Goal: Information Seeking & Learning: Learn about a topic

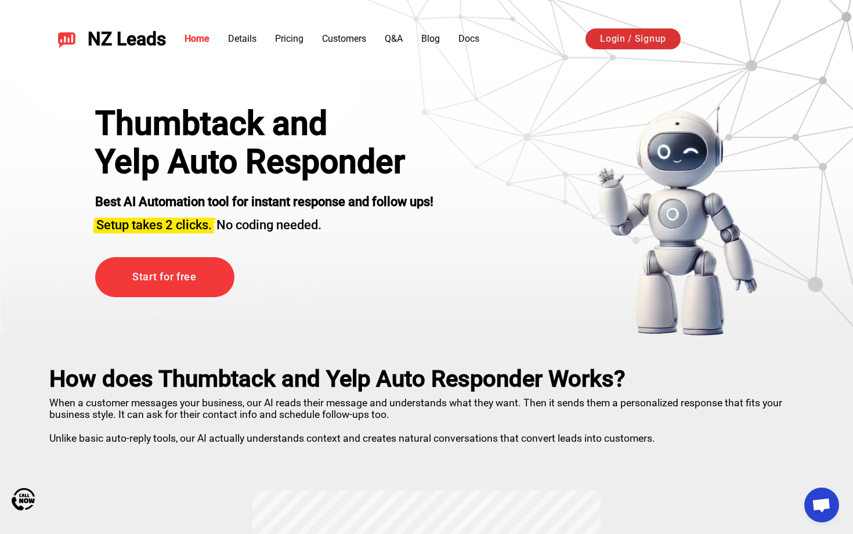
click at [628, 36] on link "Login / Signup" at bounding box center [632, 38] width 95 height 21
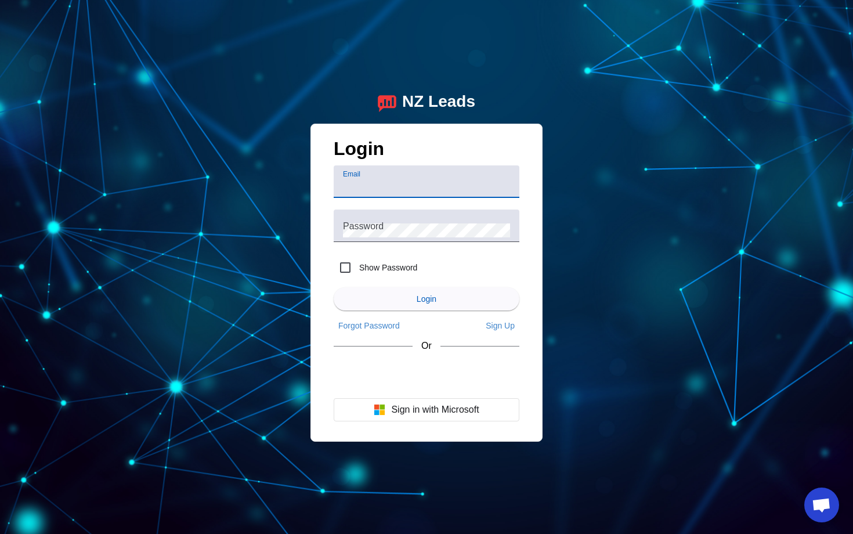
type input "[EMAIL_ADDRESS][DOMAIN_NAME]"
click at [426, 299] on button "Login" at bounding box center [427, 298] width 186 height 23
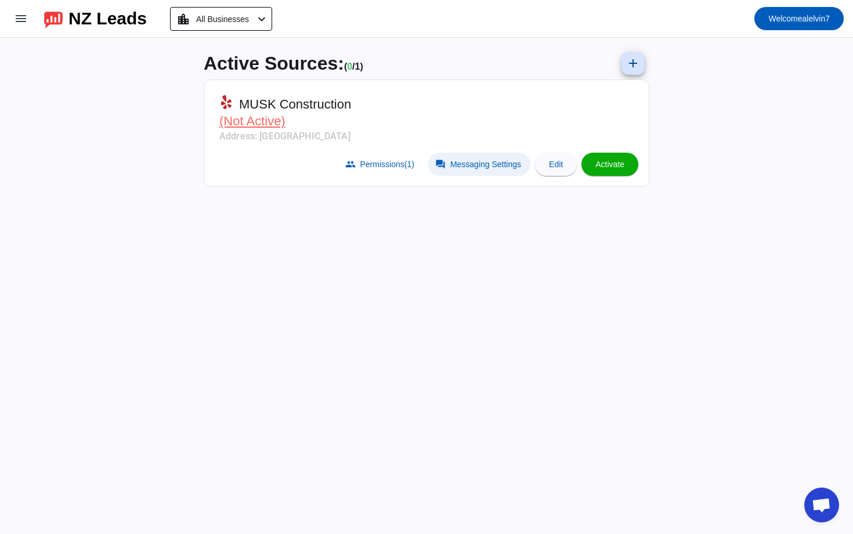
click at [461, 158] on span at bounding box center [479, 164] width 102 height 23
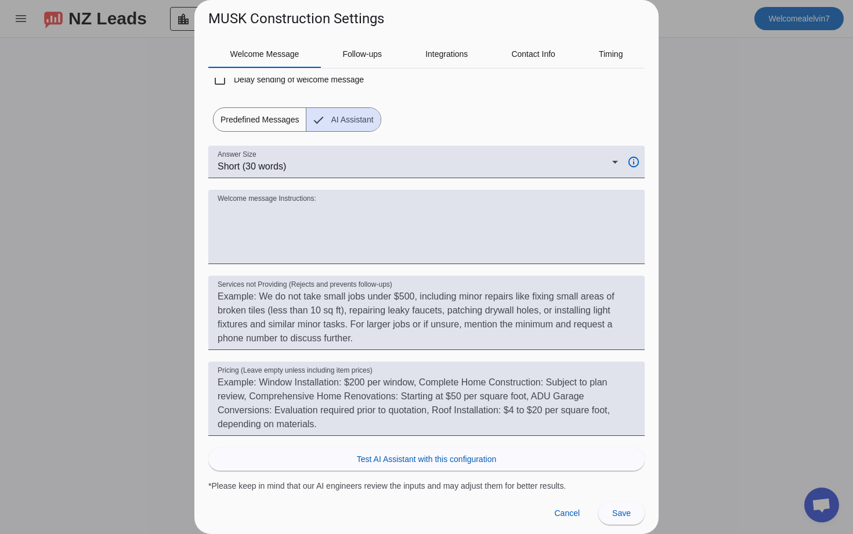
scroll to position [45, 0]
click at [282, 115] on span "Predefined Messages" at bounding box center [259, 119] width 92 height 23
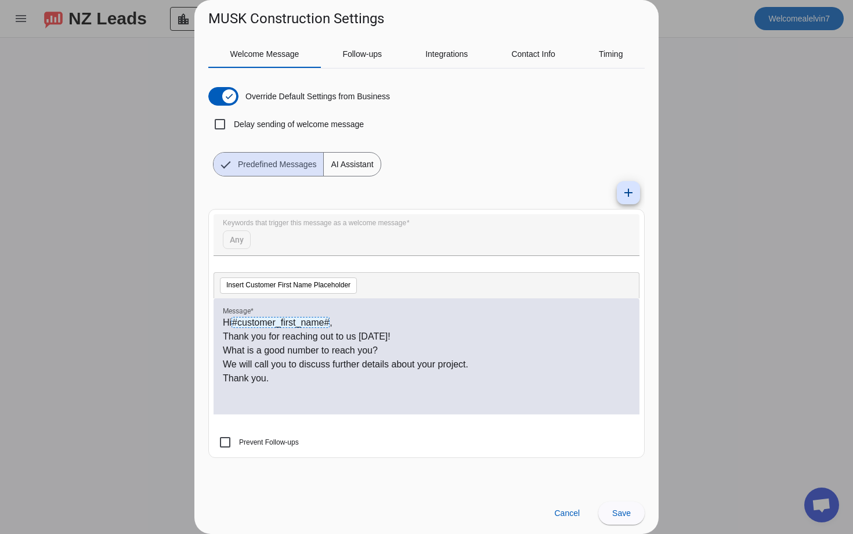
click at [325, 397] on div "Hi #customer_first_name# , Thank you for reaching out to us [DATE]! What is a g…" at bounding box center [426, 363] width 407 height 94
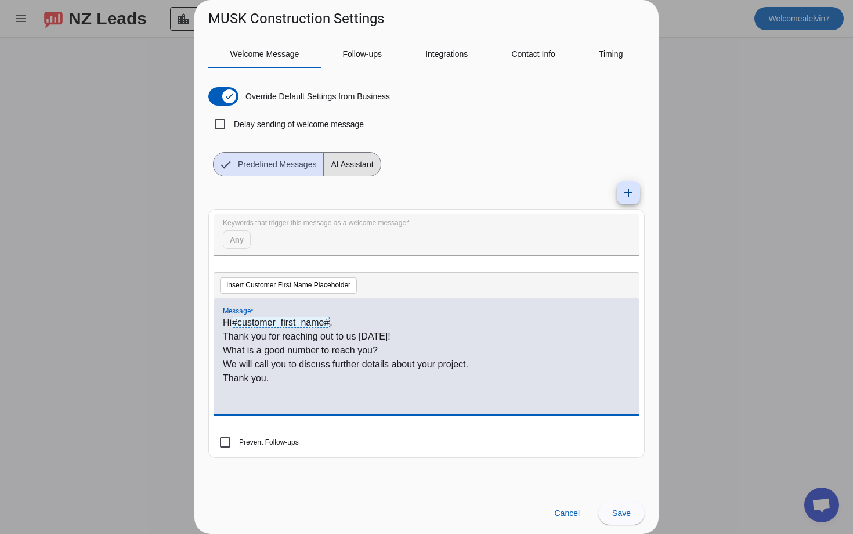
click at [358, 169] on span "AI Assistant" at bounding box center [352, 164] width 56 height 23
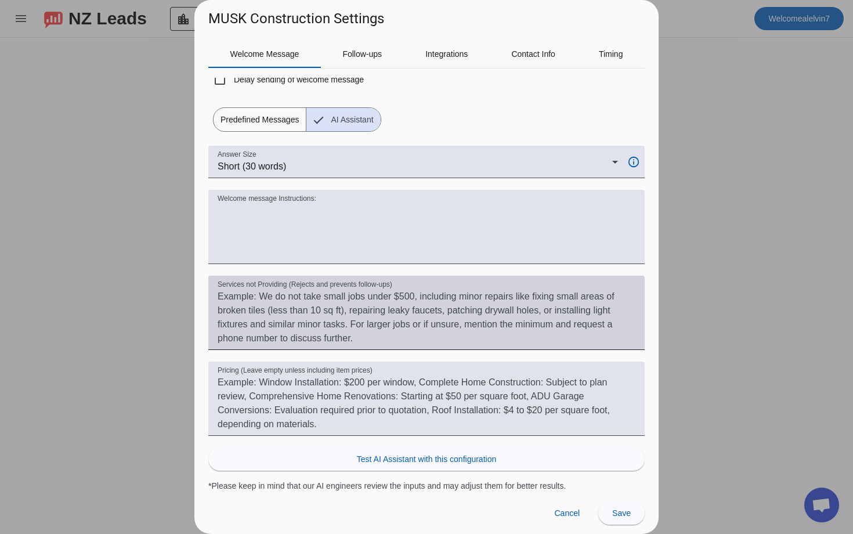
scroll to position [45, 0]
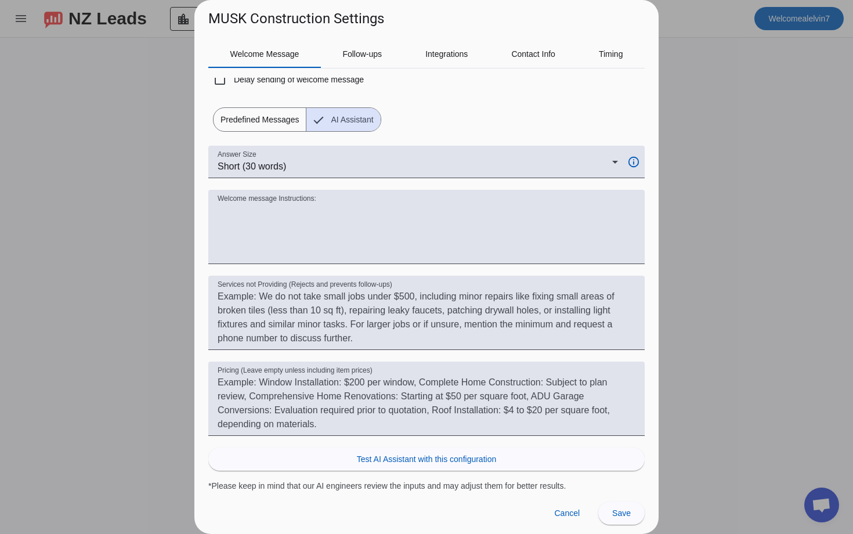
click at [720, 148] on div at bounding box center [426, 267] width 853 height 534
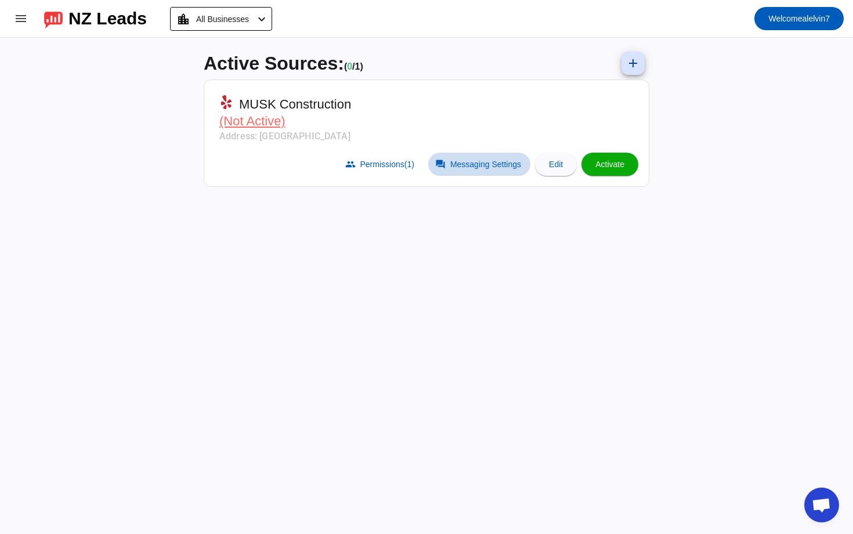
click at [443, 161] on span at bounding box center [479, 164] width 102 height 23
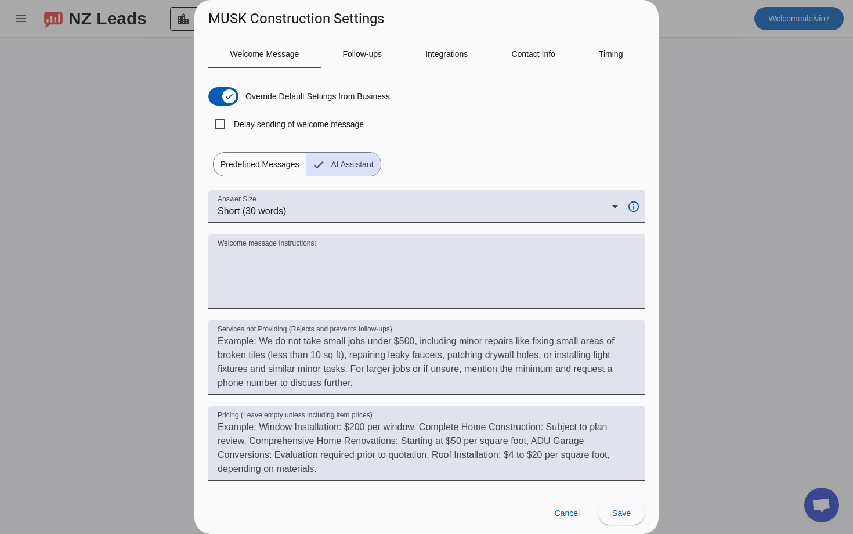
scroll to position [0, 0]
click at [476, 61] on div "Integrations" at bounding box center [447, 54] width 86 height 28
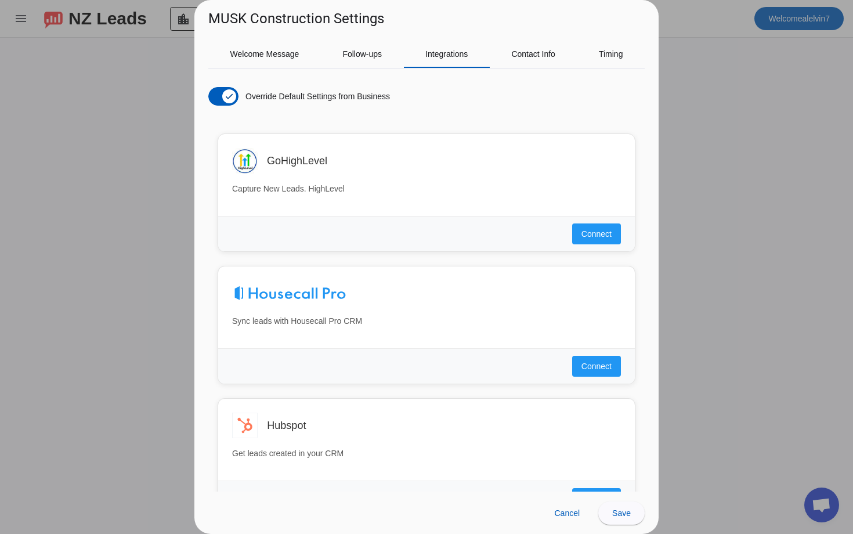
click at [365, 39] on div "Welcome Message Follow-ups Integrations Contact Info Timing Override Default Se…" at bounding box center [426, 259] width 464 height 463
click at [365, 42] on span "Follow-ups" at bounding box center [361, 54] width 39 height 28
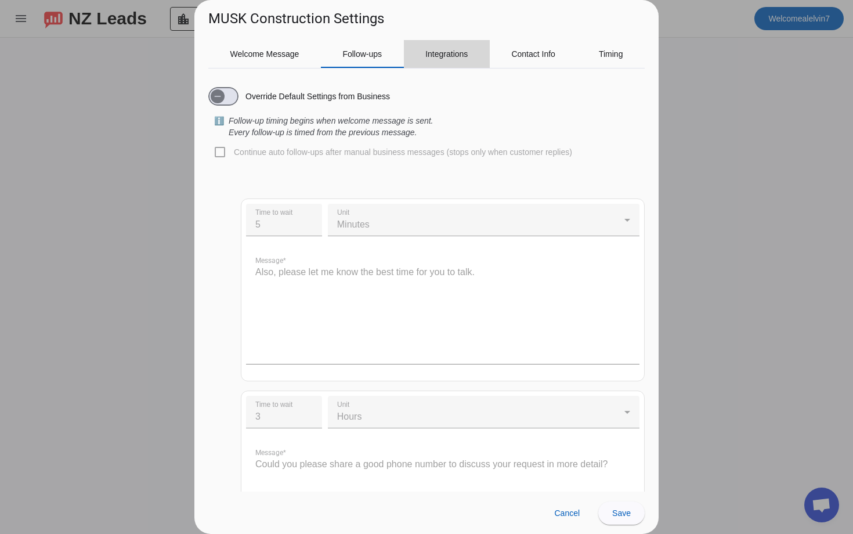
click at [447, 53] on span "Integrations" at bounding box center [446, 54] width 42 height 8
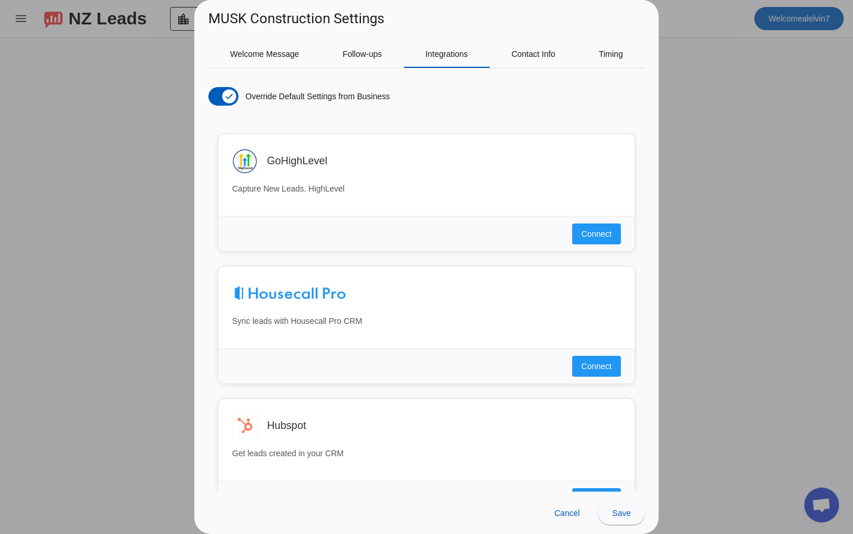
click at [355, 38] on div "Welcome Message Follow-ups Integrations Contact Info Timing Override Default Se…" at bounding box center [426, 259] width 464 height 463
click at [350, 52] on span "Follow-ups" at bounding box center [361, 54] width 39 height 8
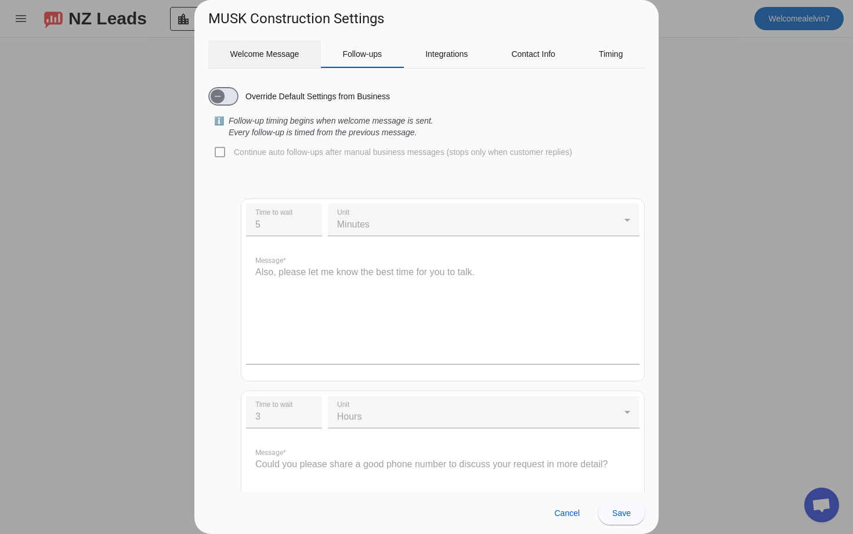
click at [280, 51] on span "Welcome Message" at bounding box center [264, 54] width 69 height 8
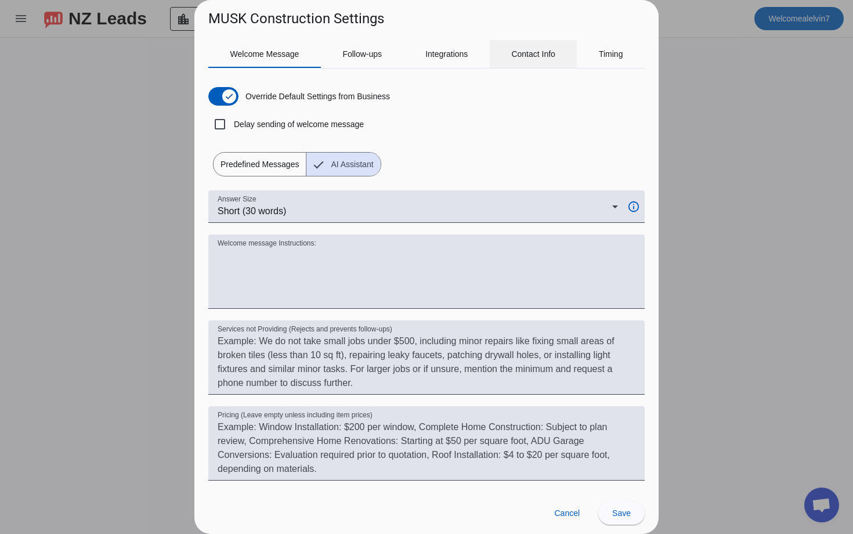
click at [548, 53] on span "Contact Info" at bounding box center [533, 54] width 44 height 8
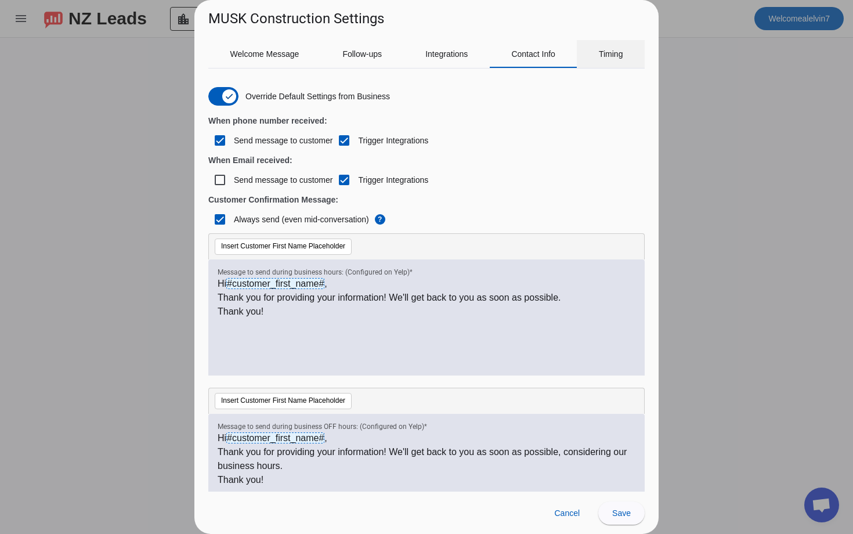
click at [617, 55] on span "Timing" at bounding box center [611, 54] width 24 height 8
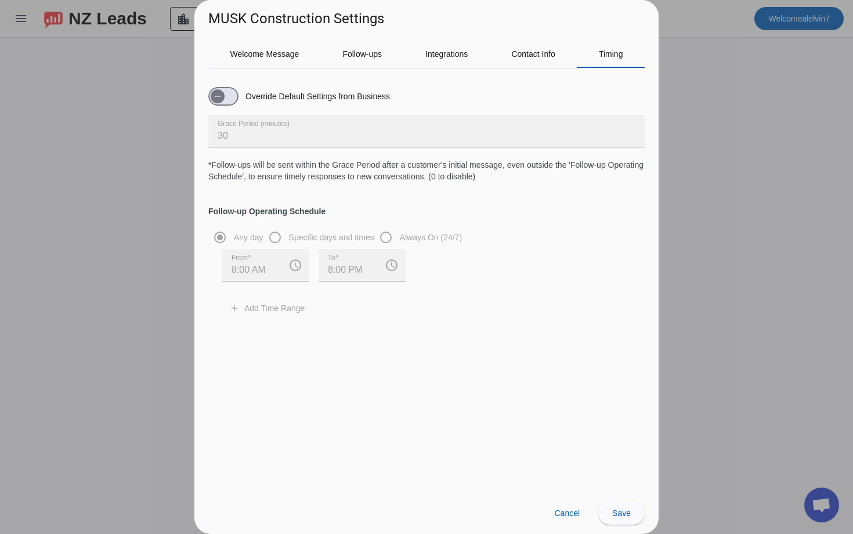
click at [690, 103] on div at bounding box center [426, 267] width 853 height 534
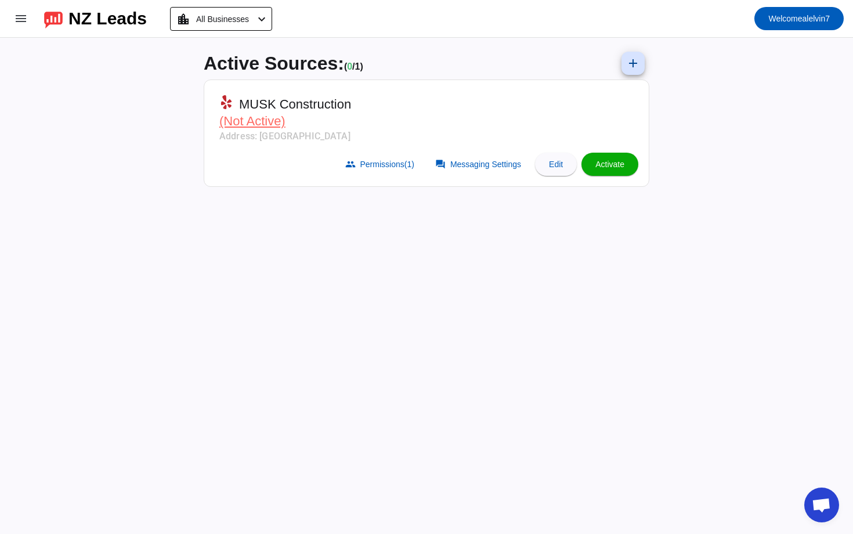
click at [108, 19] on div "NZ Leads" at bounding box center [107, 18] width 78 height 16
click at [57, 15] on img at bounding box center [53, 19] width 19 height 20
click at [15, 10] on span at bounding box center [21, 19] width 28 height 28
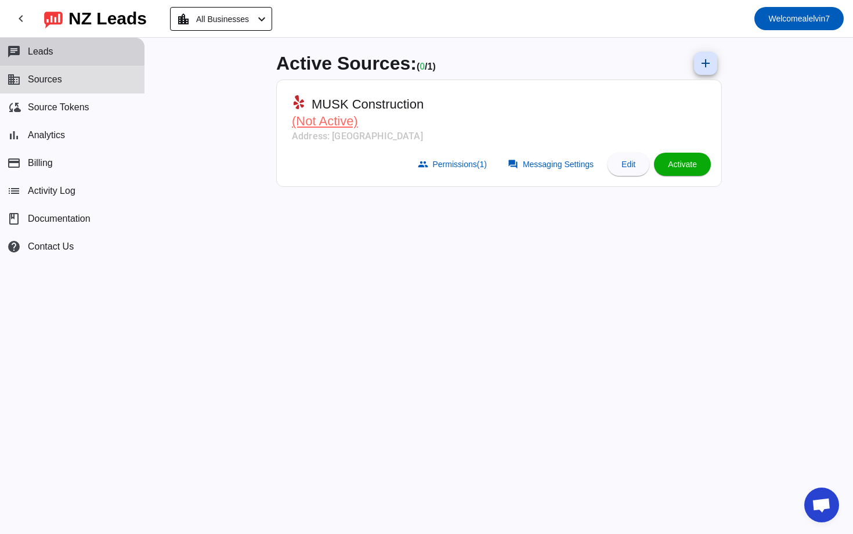
click at [52, 47] on span "Leads" at bounding box center [41, 51] width 26 height 10
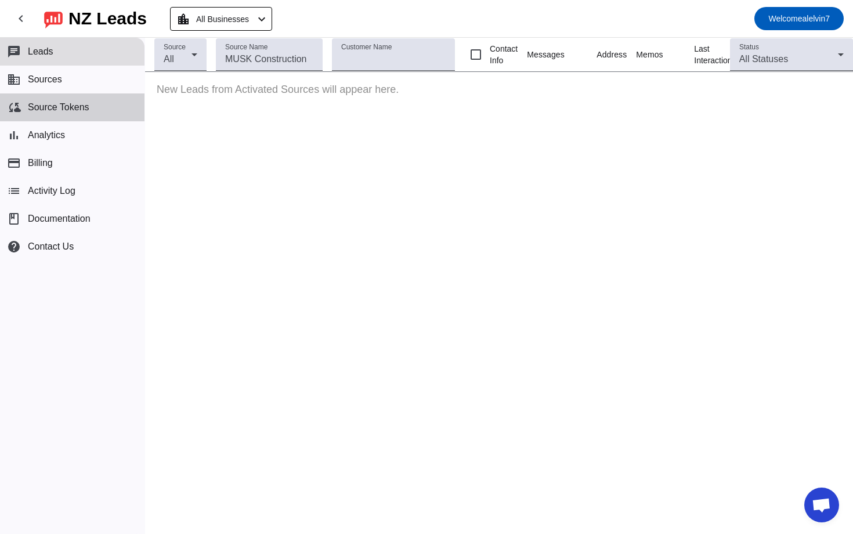
click at [79, 113] on button "cloud_sync Source Tokens" at bounding box center [72, 107] width 144 height 28
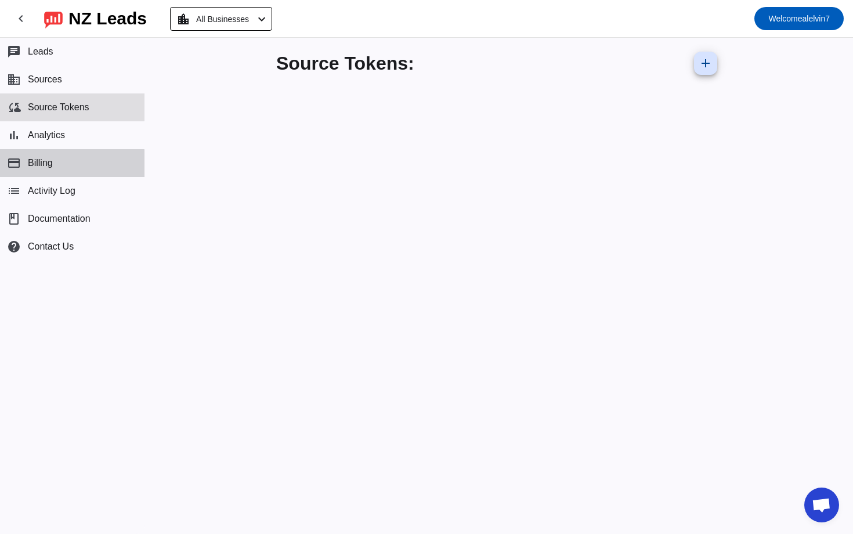
click at [43, 169] on button "payment Billing" at bounding box center [72, 163] width 144 height 28
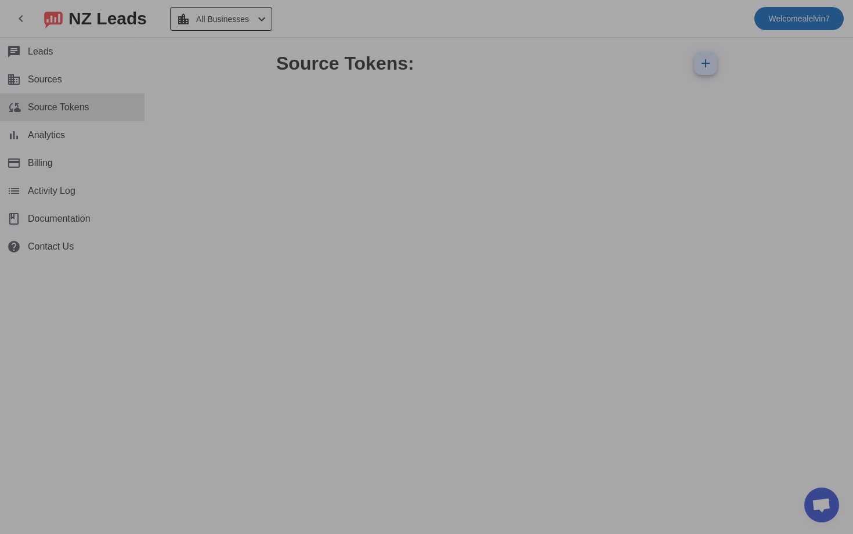
click at [64, 192] on div at bounding box center [426, 267] width 853 height 534
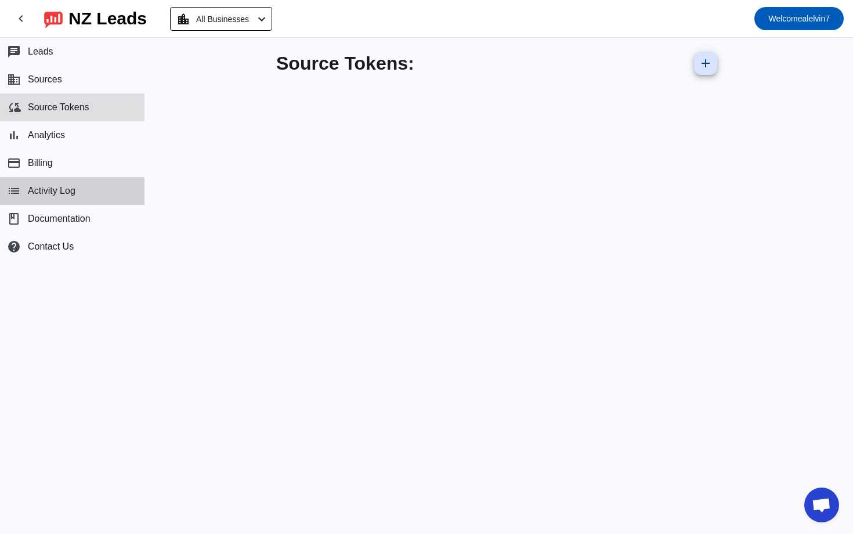
click at [49, 191] on span "Activity Log" at bounding box center [52, 191] width 48 height 10
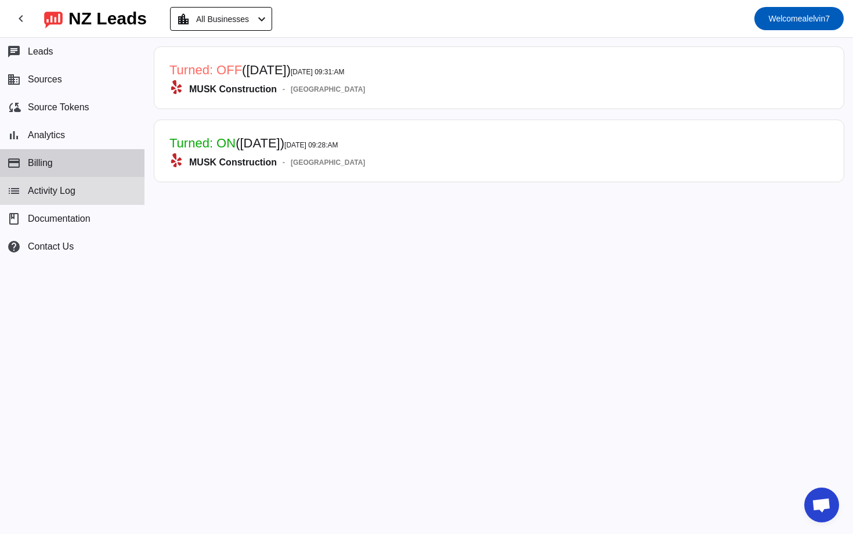
click at [51, 168] on span "Billing" at bounding box center [40, 163] width 25 height 10
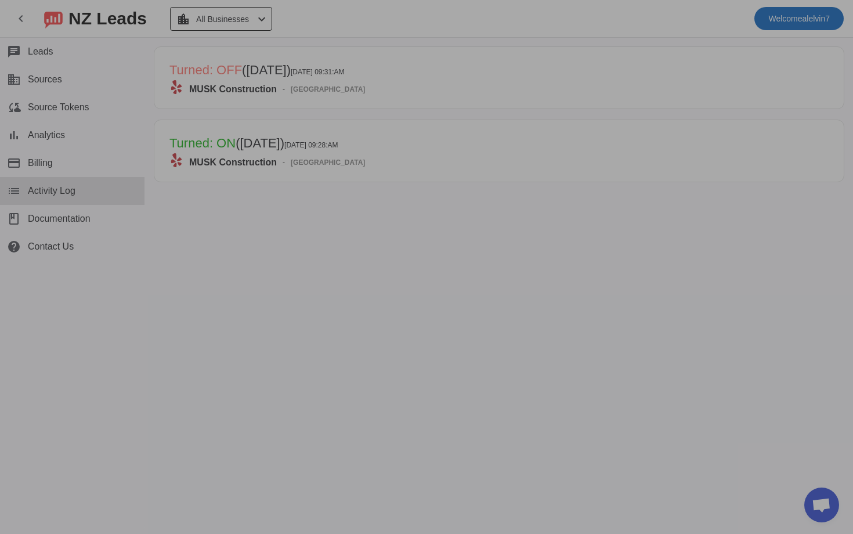
click at [51, 216] on div at bounding box center [426, 267] width 853 height 534
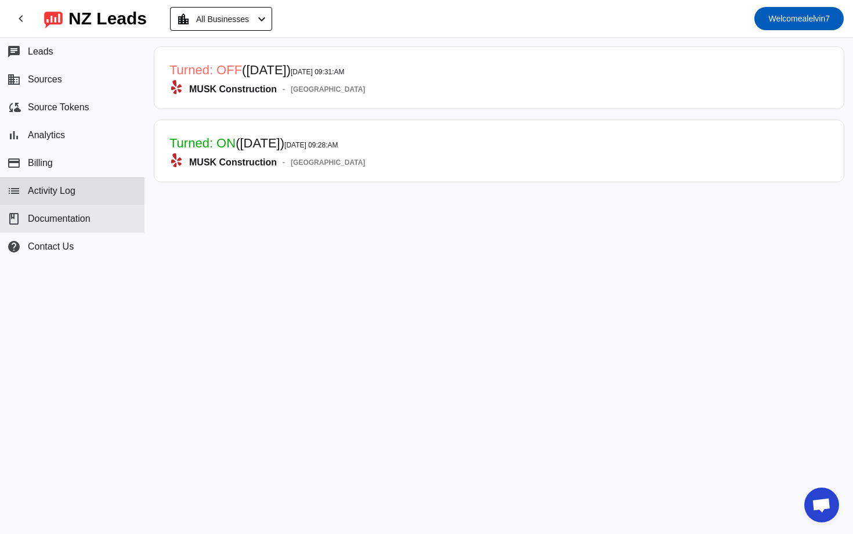
click at [44, 218] on span "Documentation" at bounding box center [59, 218] width 63 height 10
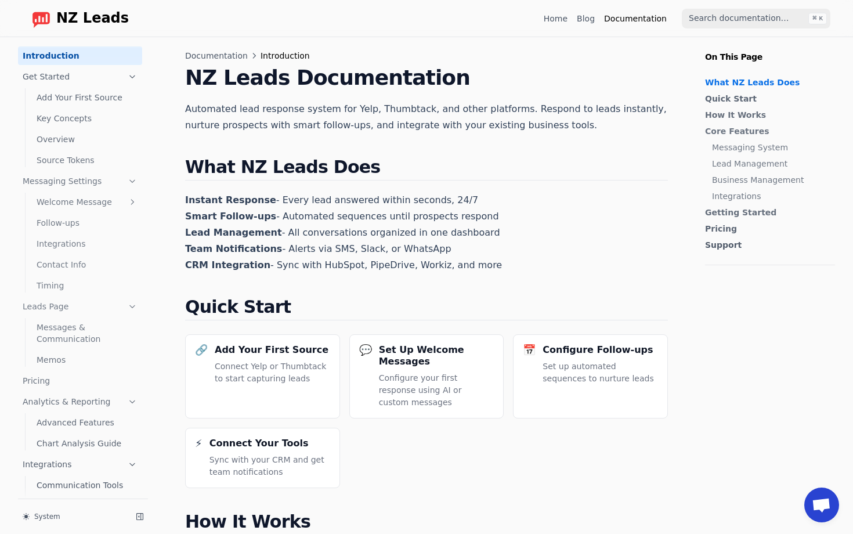
click at [313, 106] on p "Automated lead response system for Yelp, Thumbtack, and other platforms. Respon…" at bounding box center [426, 117] width 483 height 32
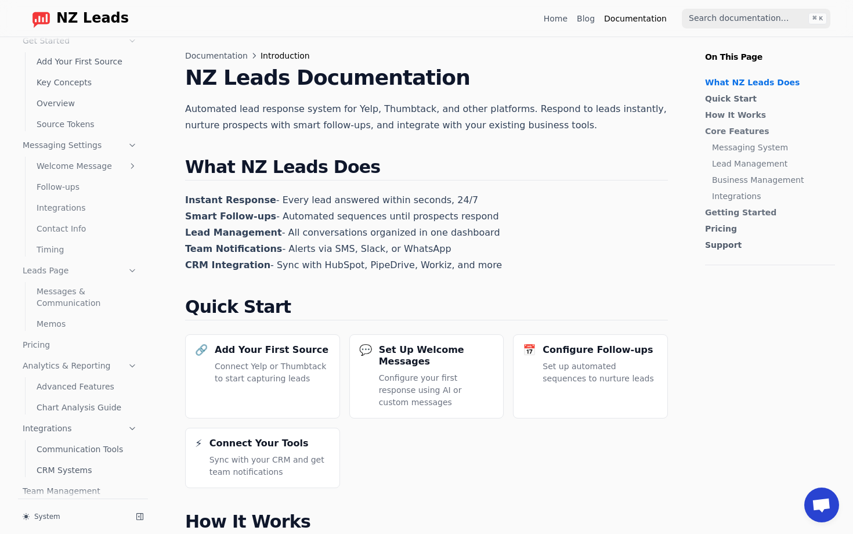
scroll to position [35, 0]
click at [61, 336] on link "Pricing" at bounding box center [80, 345] width 124 height 19
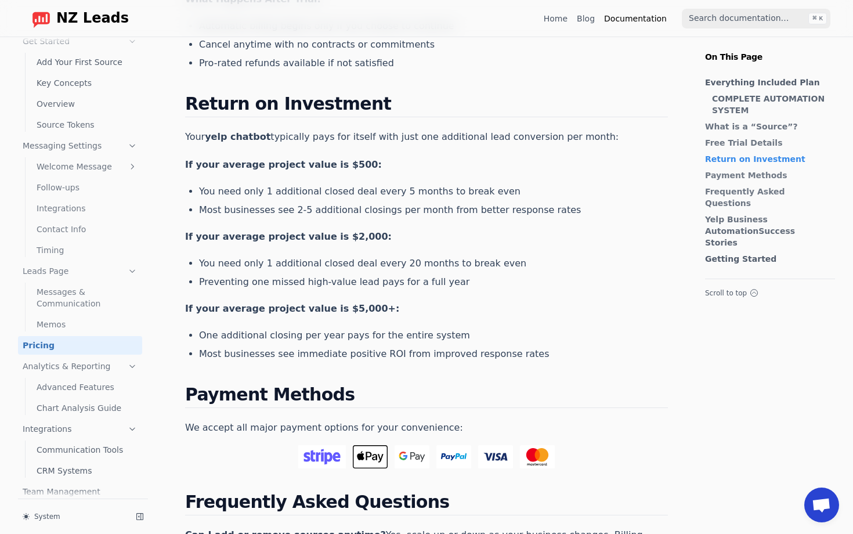
scroll to position [1155, 0]
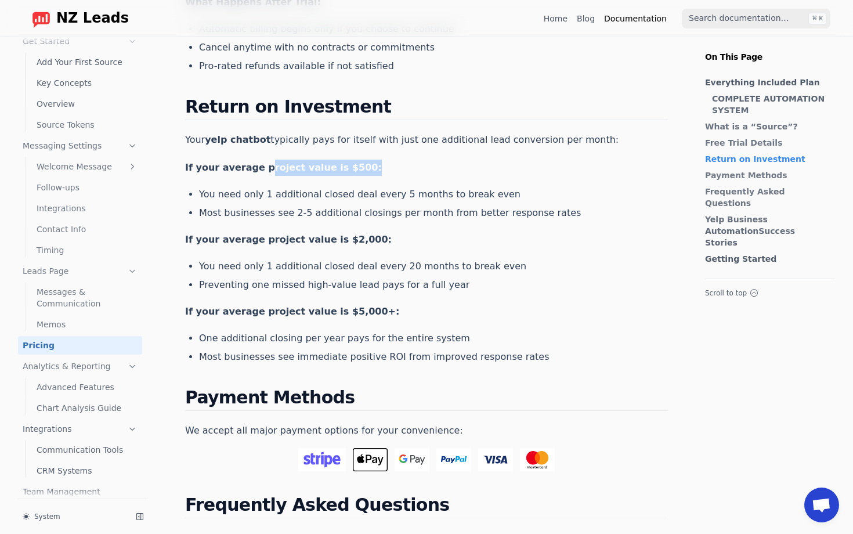
drag, startPoint x: 258, startPoint y: 113, endPoint x: 445, endPoint y: 118, distance: 188.0
click at [445, 160] on p "If your average project value is $500:" at bounding box center [426, 168] width 483 height 16
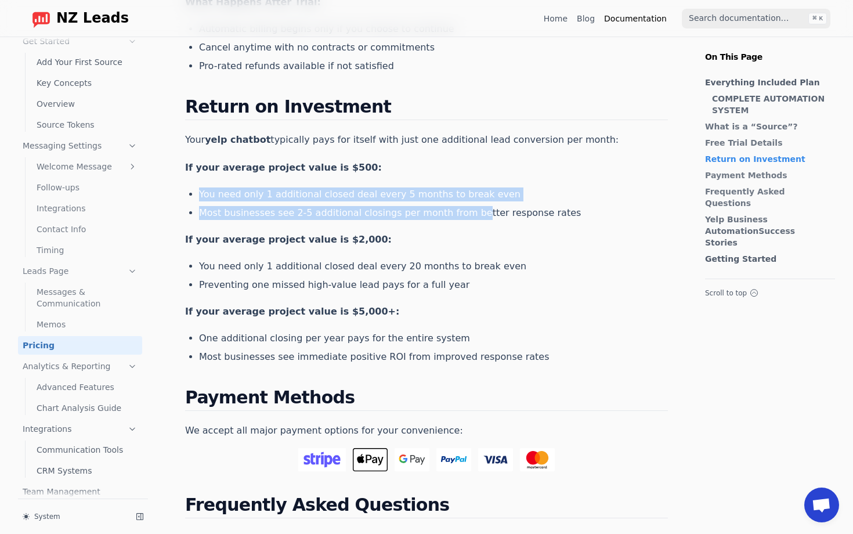
drag, startPoint x: 389, startPoint y: 131, endPoint x: 467, endPoint y: 158, distance: 82.4
click at [467, 158] on main "Pricing for Your Automated Lead Response System Comprehensive, transparent pric…" at bounding box center [426, 32] width 483 height 2243
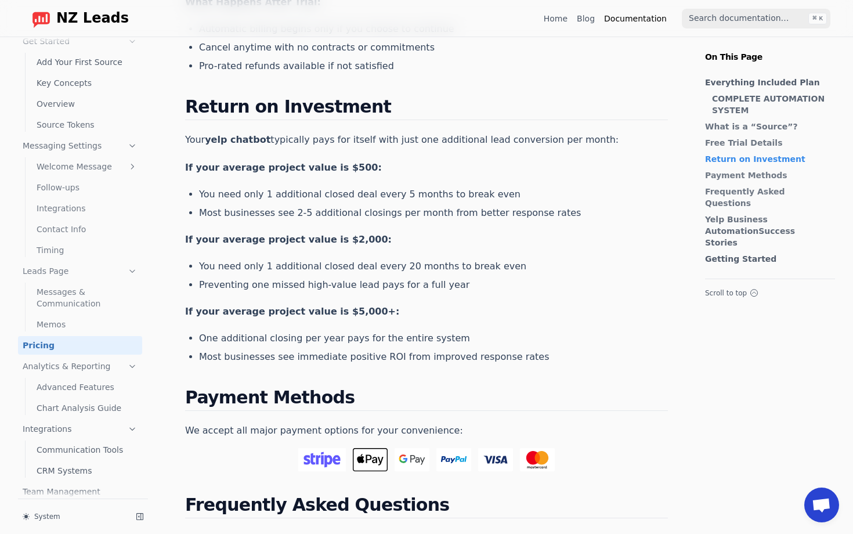
click at [468, 206] on li "Most businesses see 2-5 additional closings per month from better response rates" at bounding box center [433, 213] width 469 height 14
drag, startPoint x: 479, startPoint y: 158, endPoint x: 451, endPoint y: 136, distance: 35.1
click at [451, 187] on ul "You need only 1 additional closed deal every 5 months to break even Most busine…" at bounding box center [433, 203] width 469 height 32
click at [451, 187] on li "You need only 1 additional closed deal every 5 months to break even" at bounding box center [433, 194] width 469 height 14
drag, startPoint x: 433, startPoint y: 133, endPoint x: 466, endPoint y: 155, distance: 40.2
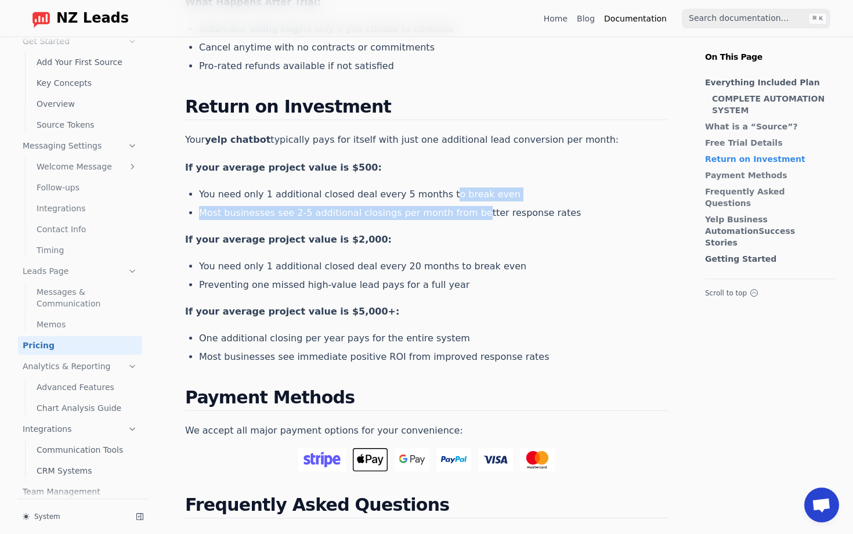
click at [466, 187] on ul "You need only 1 additional closed deal every 5 months to break even Most busine…" at bounding box center [433, 203] width 469 height 32
click at [466, 206] on li "Most businesses see 2-5 additional closings per month from better response rates" at bounding box center [433, 213] width 469 height 14
click at [414, 331] on li "One additional closing per year pays for the entire system" at bounding box center [433, 338] width 469 height 14
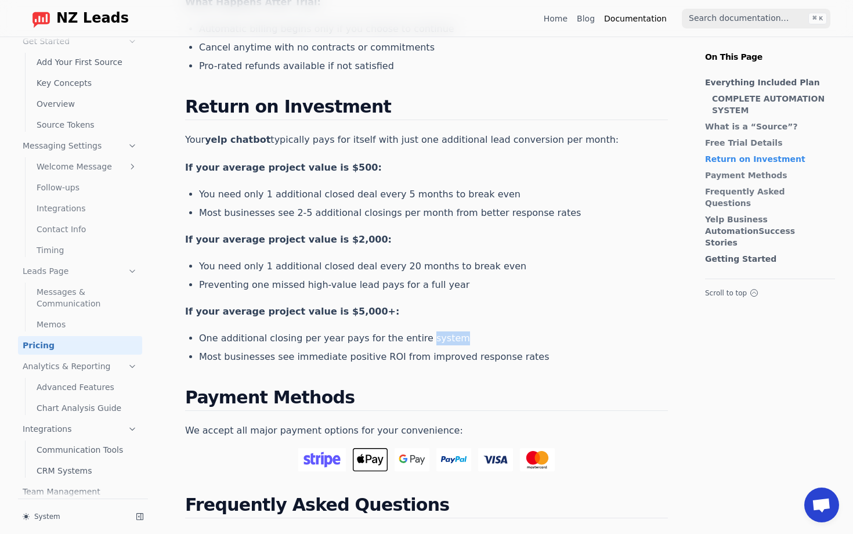
click at [414, 331] on li "One additional closing per year pays for the entire system" at bounding box center [433, 338] width 469 height 14
click at [363, 331] on li "One additional closing per year pays for the entire system" at bounding box center [433, 338] width 469 height 14
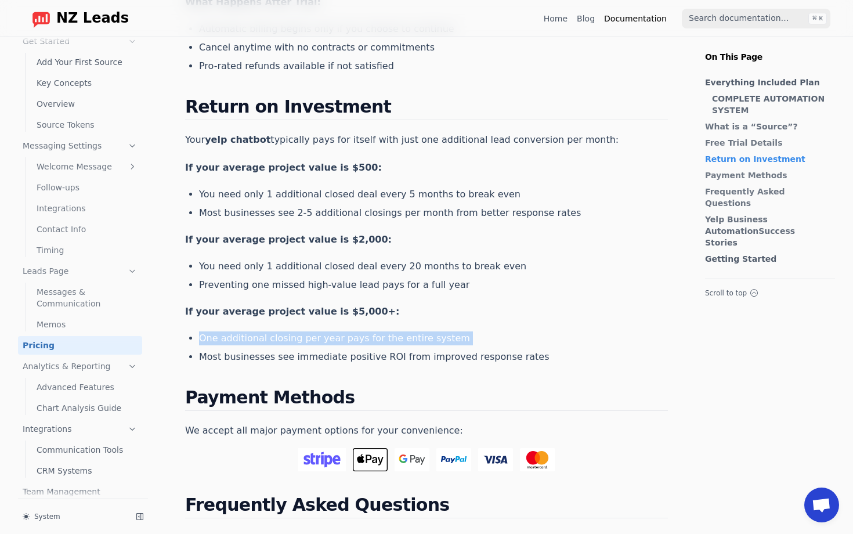
click at [286, 331] on li "One additional closing per year pays for the entire system" at bounding box center [433, 338] width 469 height 14
click at [228, 331] on li "One additional closing per year pays for the entire system" at bounding box center [433, 338] width 469 height 14
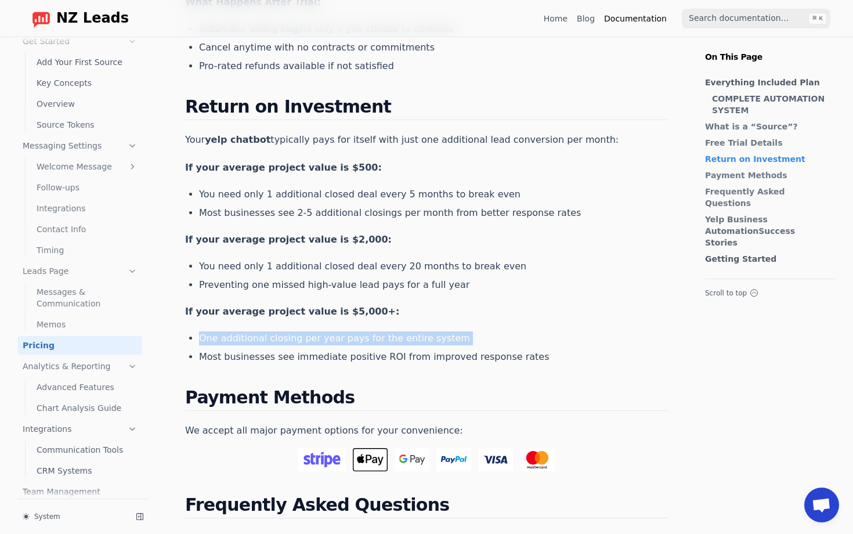
click at [228, 331] on li "One additional closing per year pays for the entire system" at bounding box center [433, 338] width 469 height 14
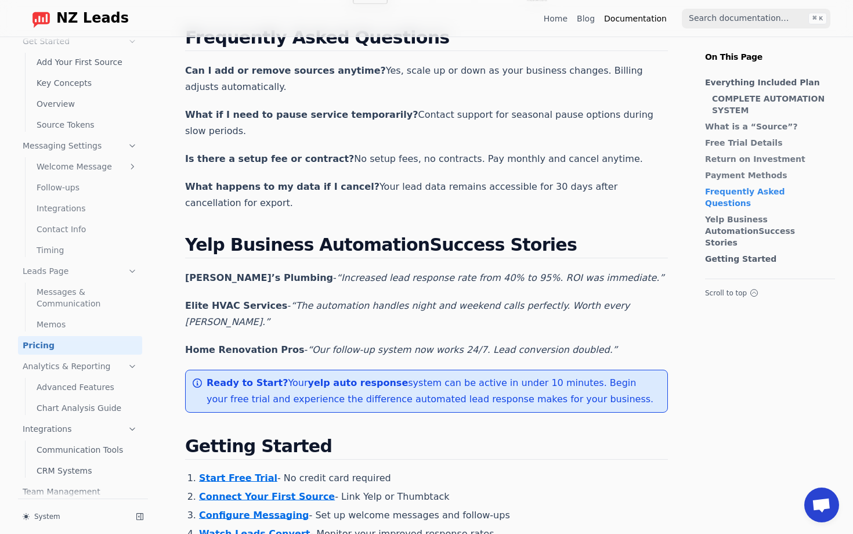
scroll to position [1624, 0]
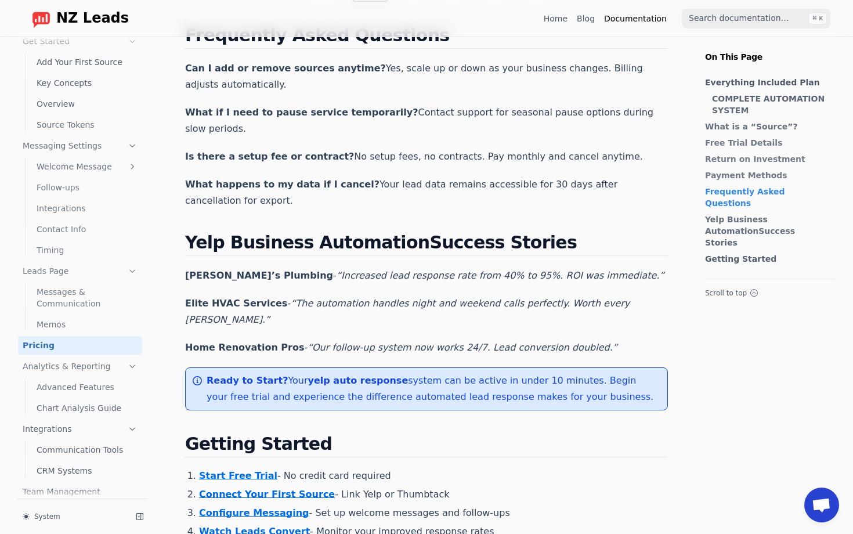
click at [599, 339] on p "Home Renovation Pros - “Our follow-up system now works 24/7. Lead conversion do…" at bounding box center [426, 347] width 483 height 16
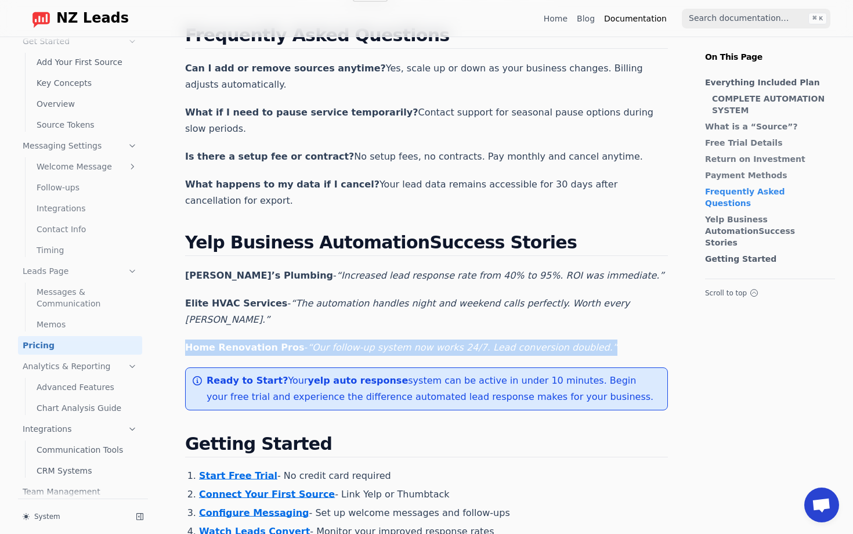
click at [599, 339] on p "Home Renovation Pros - “Our follow-up system now works 24/7. Lead conversion do…" at bounding box center [426, 347] width 483 height 16
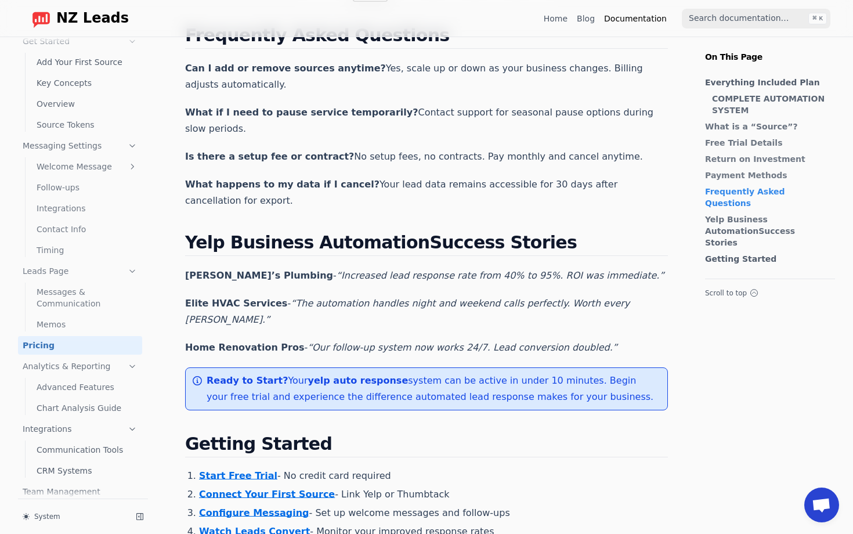
click at [599, 339] on p "Home Renovation Pros - “Our follow-up system now works 24/7. Lead conversion do…" at bounding box center [426, 347] width 483 height 16
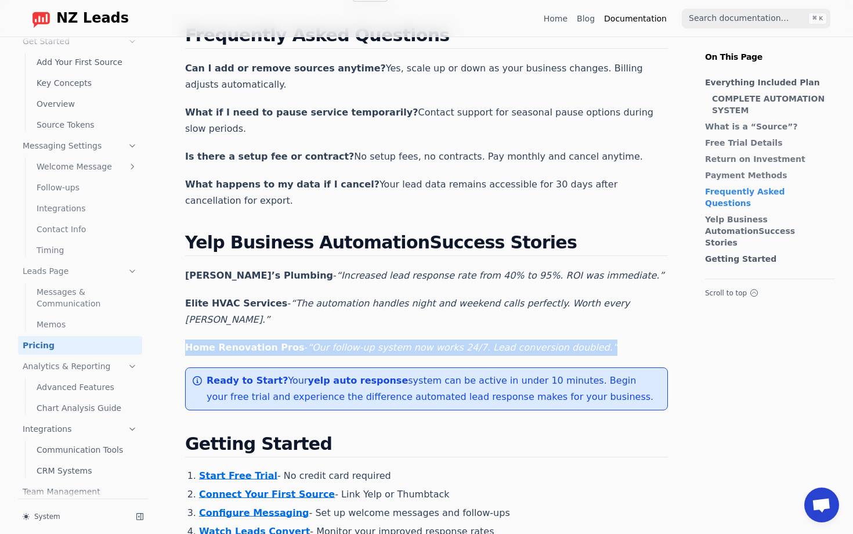
click at [599, 339] on p "Home Renovation Pros - “Our follow-up system now works 24/7. Lead conversion do…" at bounding box center [426, 347] width 483 height 16
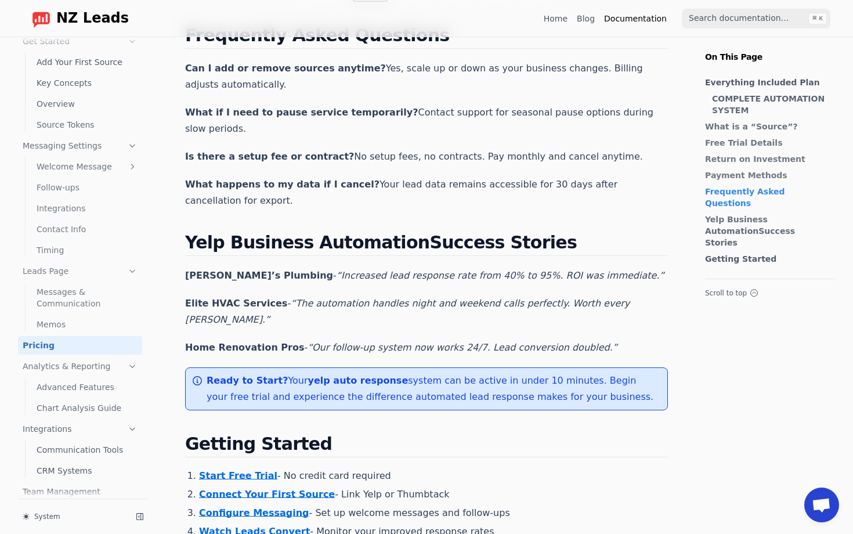
click at [599, 339] on p "Home Renovation Pros - “Our follow-up system now works 24/7. Lead conversion do…" at bounding box center [426, 347] width 483 height 16
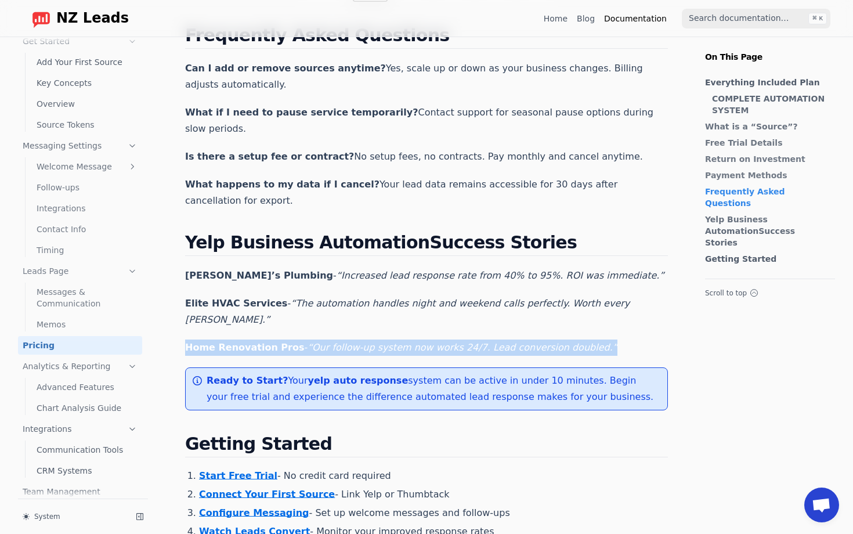
click at [599, 339] on p "Home Renovation Pros - “Our follow-up system now works 24/7. Lead conversion do…" at bounding box center [426, 347] width 483 height 16
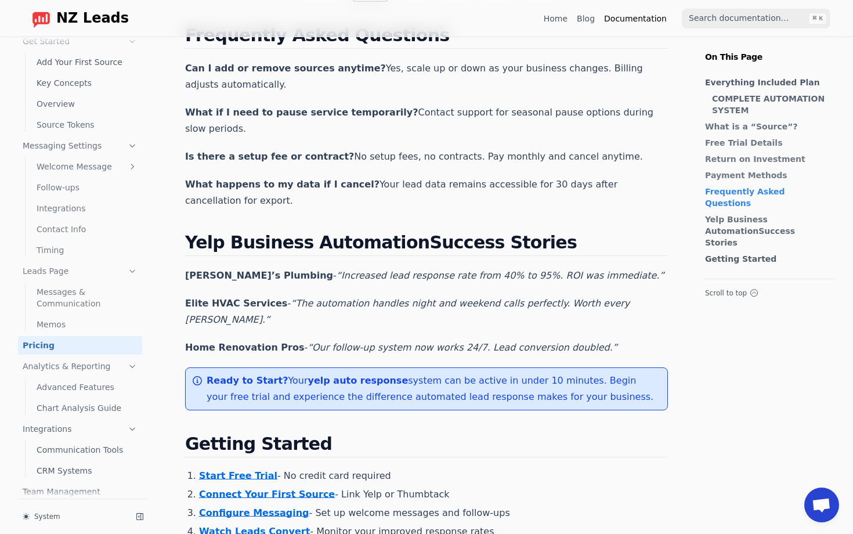
click at [599, 339] on p "Home Renovation Pros - “Our follow-up system now works 24/7. Lead conversion do…" at bounding box center [426, 347] width 483 height 16
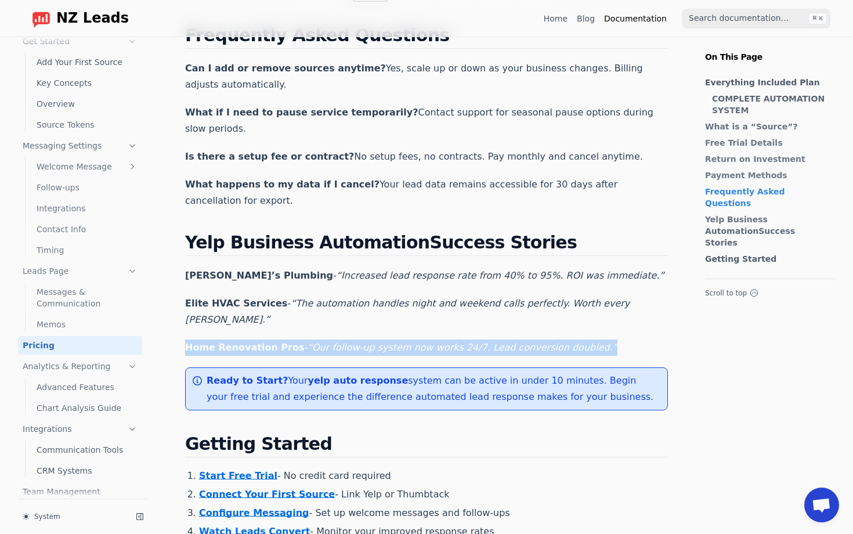
click at [599, 339] on p "Home Renovation Pros - “Our follow-up system now works 24/7. Lead conversion do…" at bounding box center [426, 347] width 483 height 16
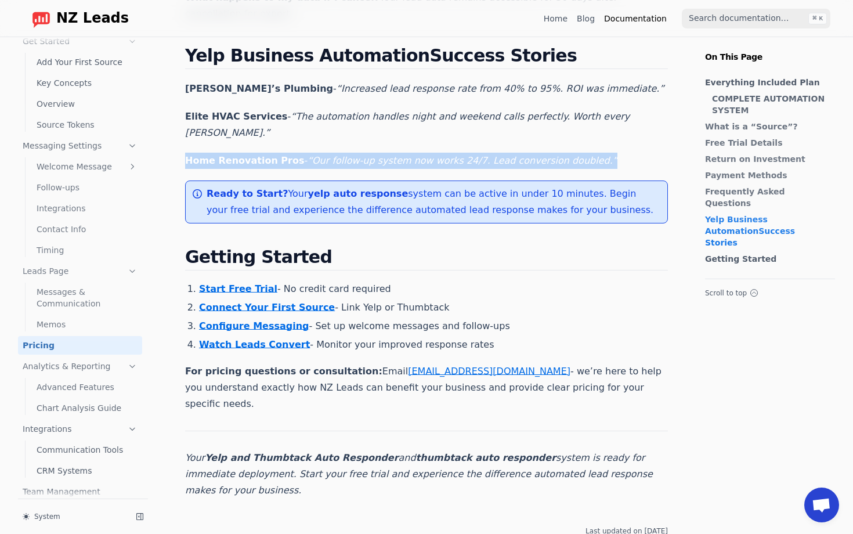
scroll to position [1816, 0]
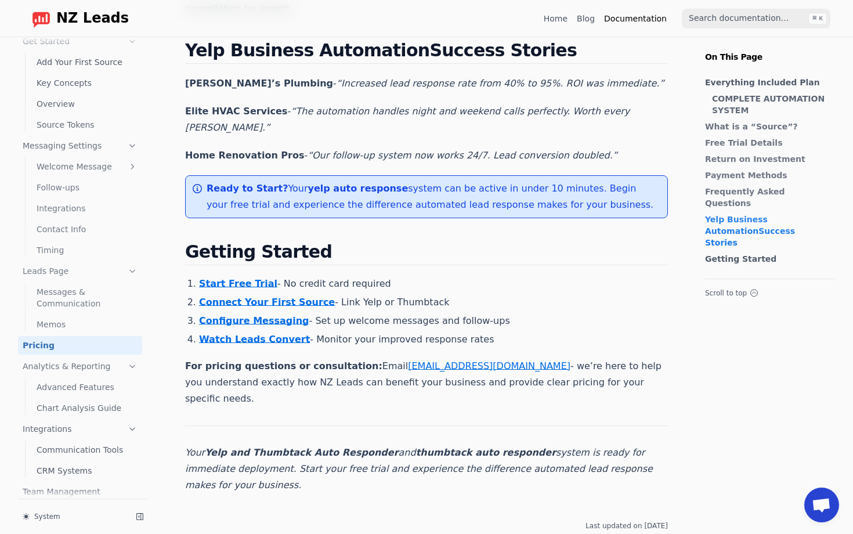
click at [580, 180] on p "Ready to Start? Your yelp auto response system can be active in under 10 minute…" at bounding box center [432, 196] width 451 height 32
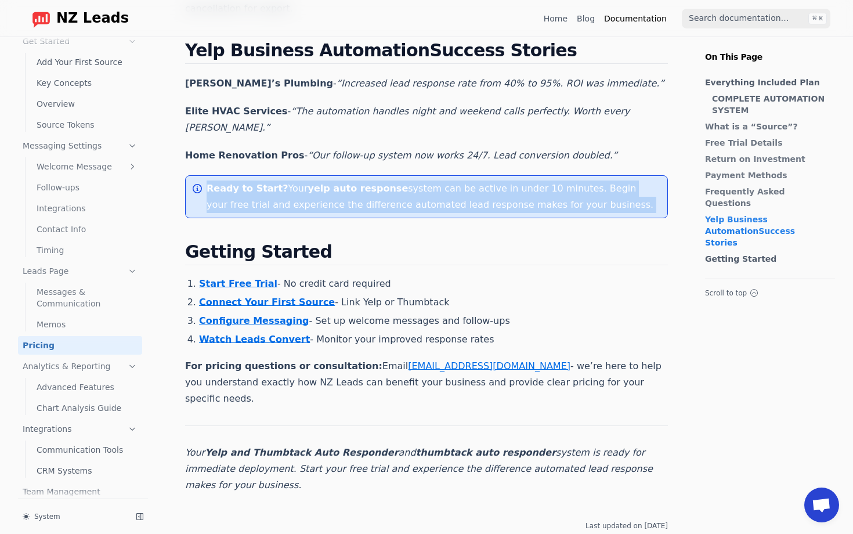
click at [580, 180] on p "Ready to Start? Your yelp auto response system can be active in under 10 minute…" at bounding box center [432, 196] width 451 height 32
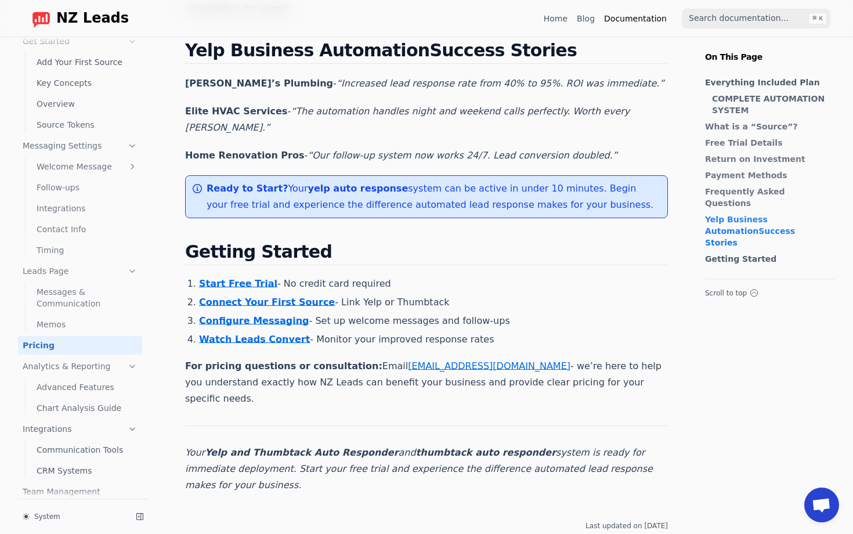
click at [580, 180] on p "Ready to Start? Your yelp auto response system can be active in under 10 minute…" at bounding box center [432, 196] width 451 height 32
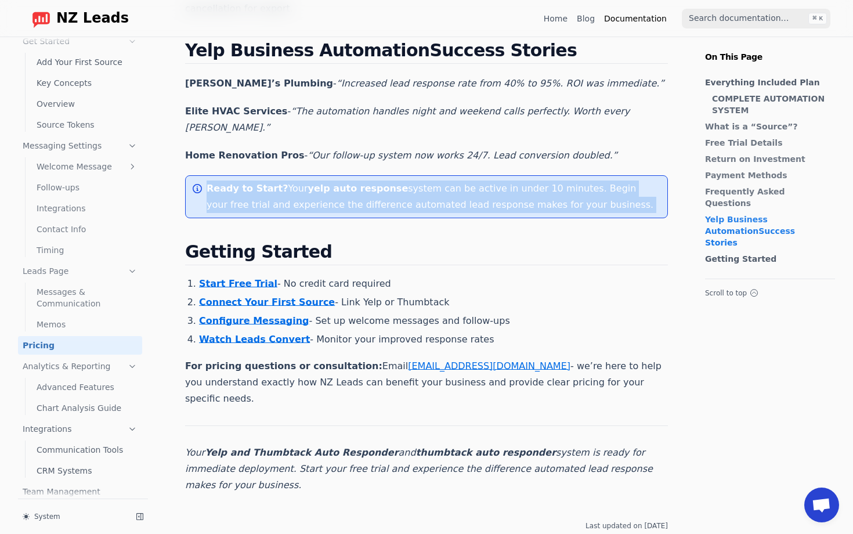
click at [580, 180] on p "Ready to Start? Your yelp auto response system can be active in under 10 minute…" at bounding box center [432, 196] width 451 height 32
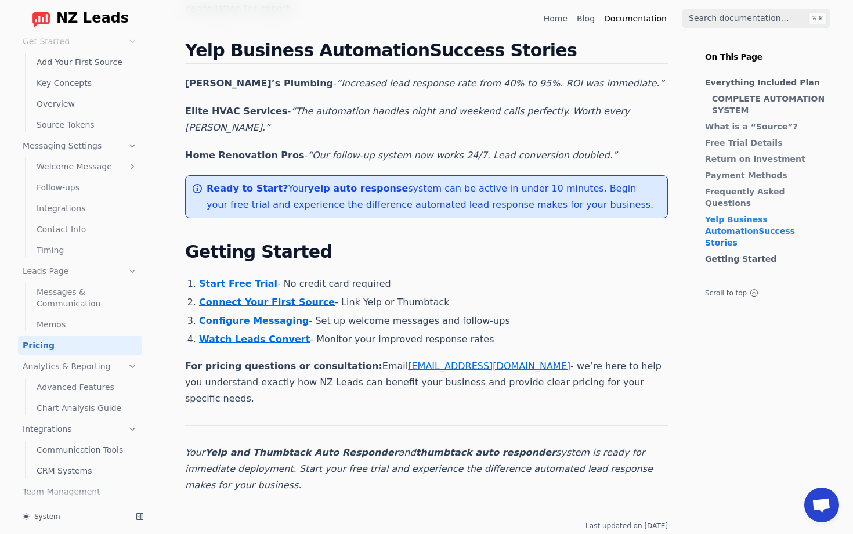
click at [580, 180] on p "Ready to Start? Your yelp auto response system can be active in under 10 minute…" at bounding box center [432, 196] width 451 height 32
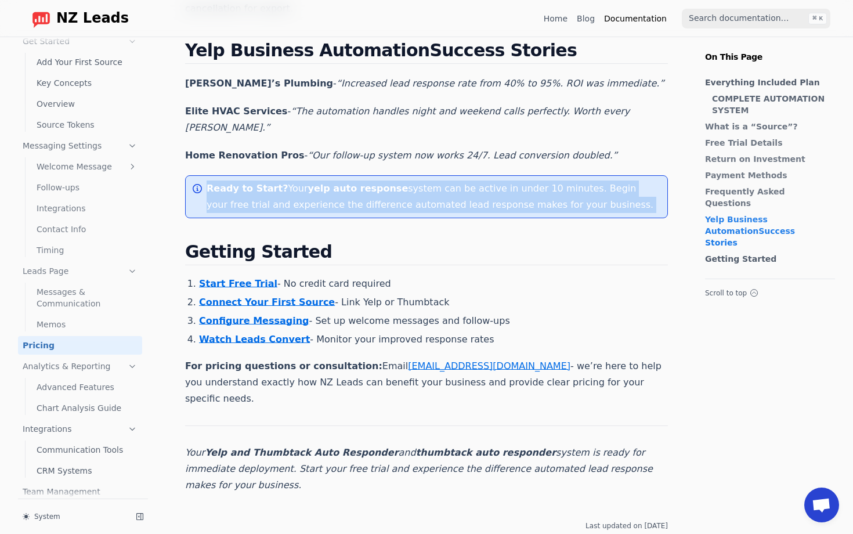
click at [580, 180] on p "Ready to Start? Your yelp auto response system can be active in under 10 minute…" at bounding box center [432, 196] width 451 height 32
drag, startPoint x: 549, startPoint y: 110, endPoint x: 533, endPoint y: 113, distance: 15.9
click at [534, 175] on div "Ready to Start? Your yelp auto response system can be active in under 10 minute…" at bounding box center [426, 196] width 483 height 43
click at [533, 175] on div "Ready to Start? Your yelp auto response system can be active in under 10 minute…" at bounding box center [426, 196] width 483 height 43
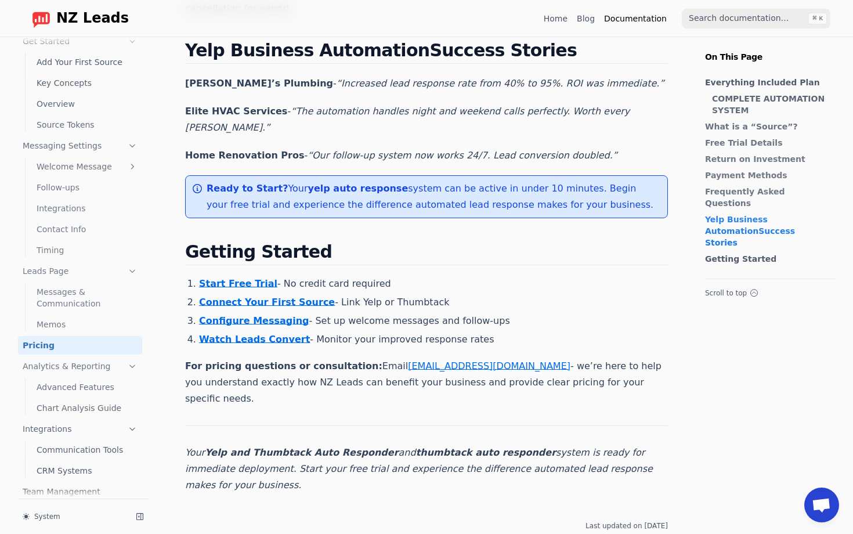
click at [533, 175] on div "Ready to Start? Your yelp auto response system can be active in under 10 minute…" at bounding box center [426, 196] width 483 height 43
